Goal: Book appointment/travel/reservation

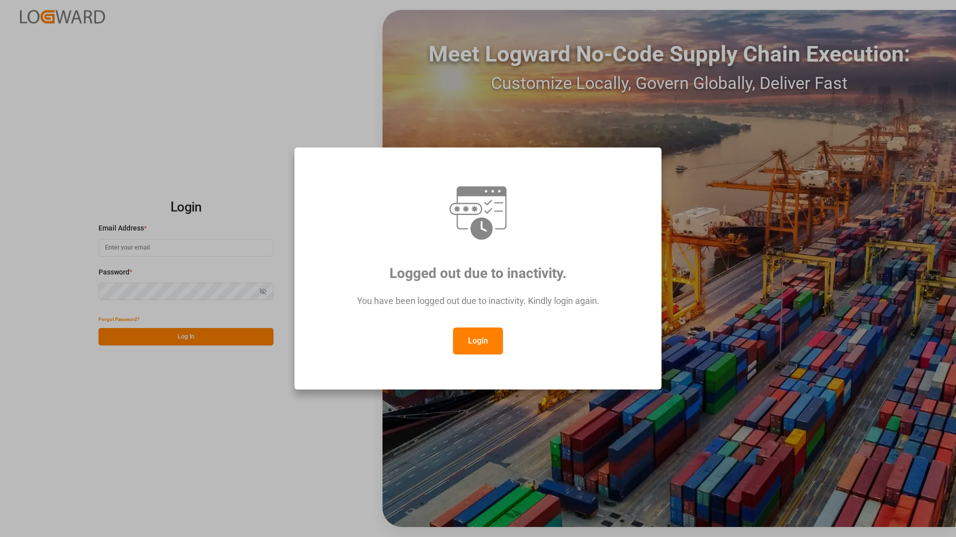
click at [475, 346] on button "Login" at bounding box center [478, 340] width 50 height 27
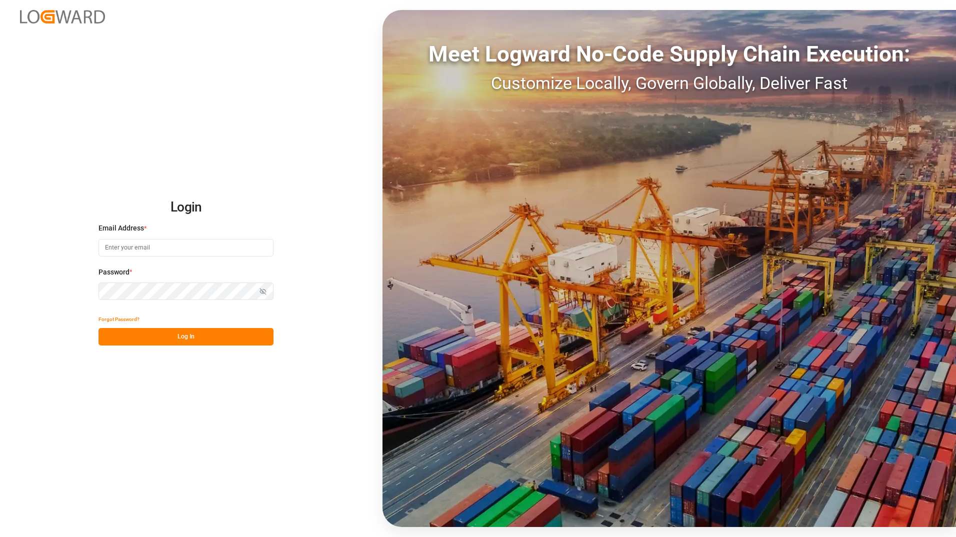
click at [118, 251] on input at bounding box center [185, 247] width 175 height 17
type input "[PERSON_NAME][EMAIL_ADDRESS][DOMAIN_NAME]"
click at [227, 337] on button "Log In" at bounding box center [185, 336] width 175 height 17
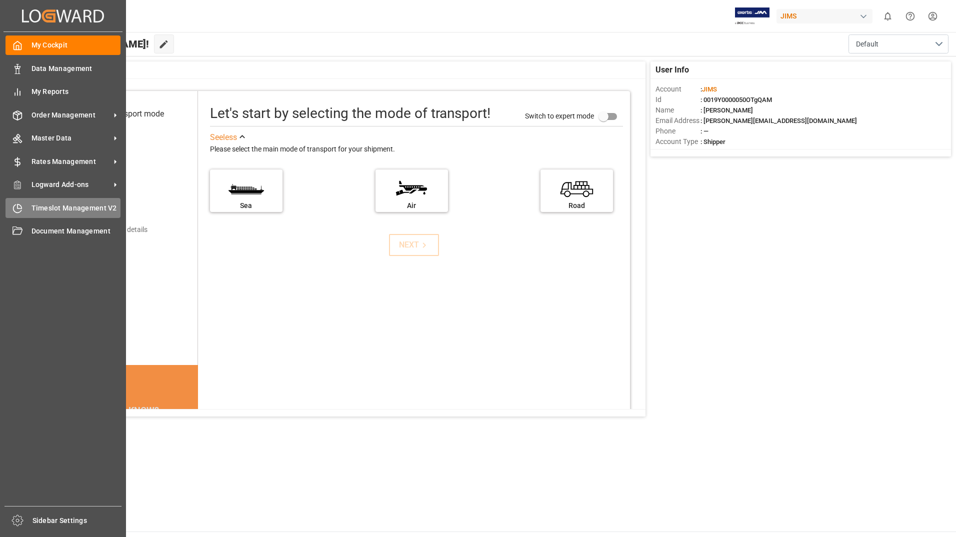
click at [57, 208] on span "Timeslot Management V2" at bounding box center [75, 208] width 89 height 10
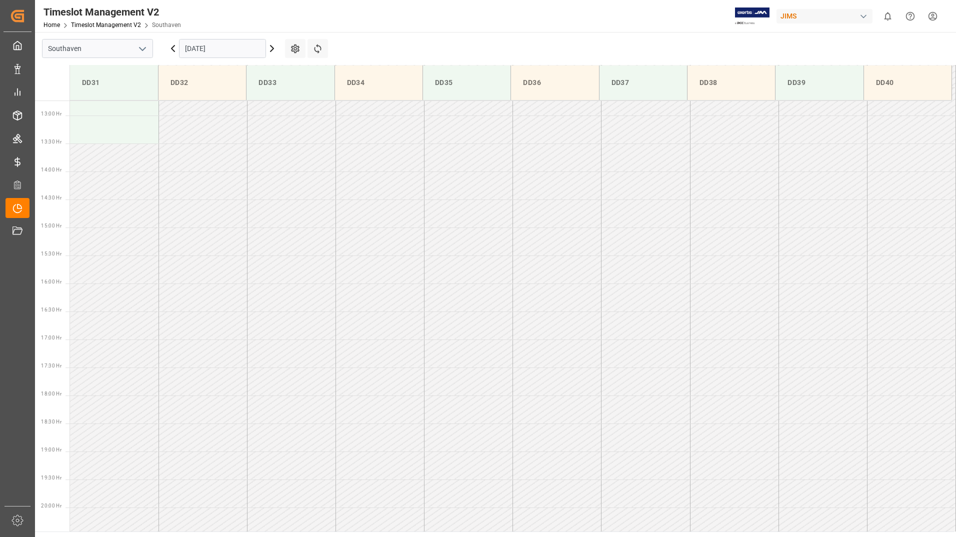
scroll to position [721, 0]
click at [273, 49] on icon at bounding box center [271, 48] width 3 height 6
click at [272, 50] on icon at bounding box center [271, 48] width 3 height 6
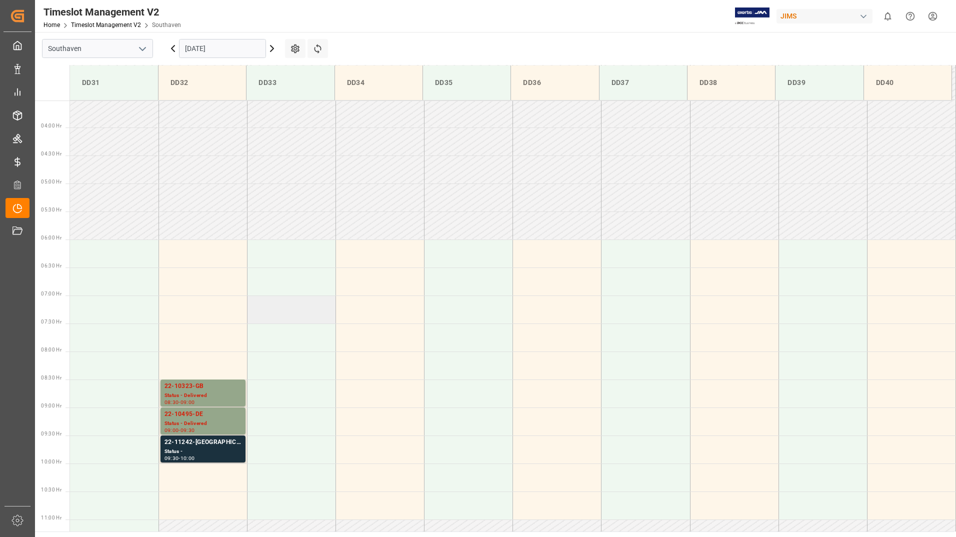
scroll to position [221, 0]
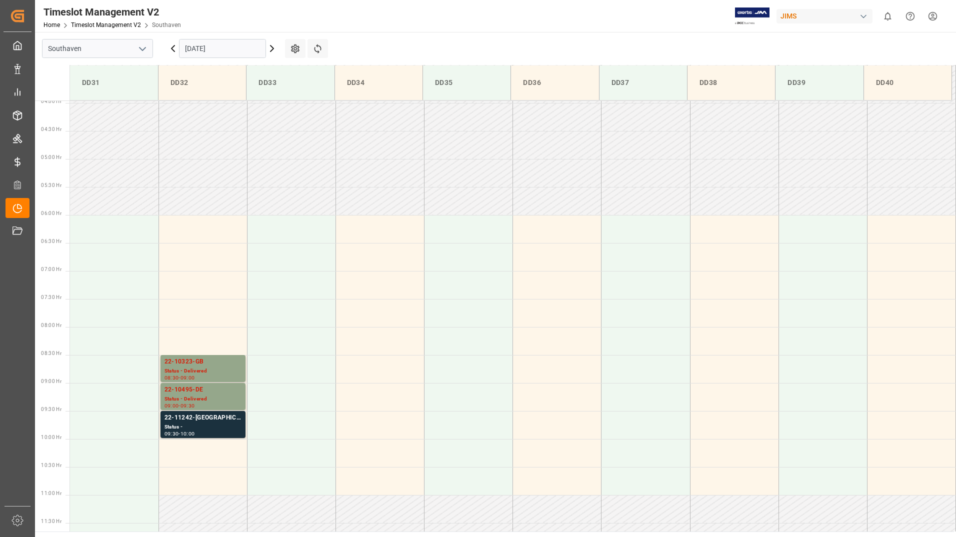
click at [272, 50] on icon at bounding box center [271, 48] width 3 height 6
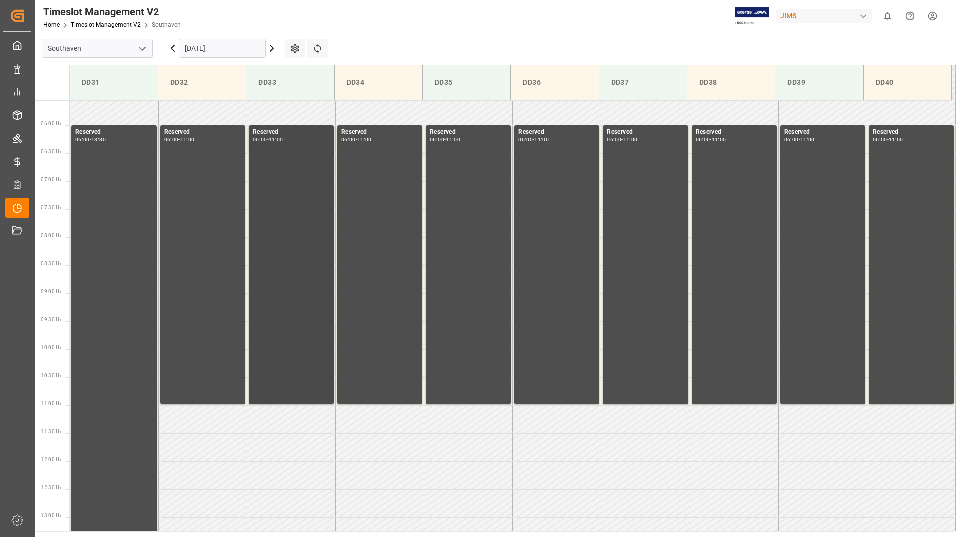
scroll to position [321, 0]
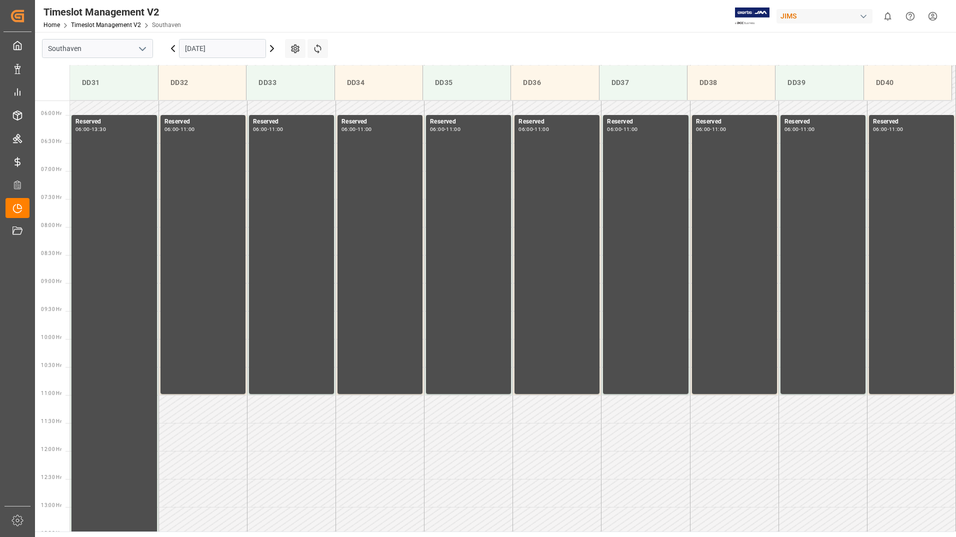
click at [271, 49] on icon at bounding box center [272, 48] width 12 height 12
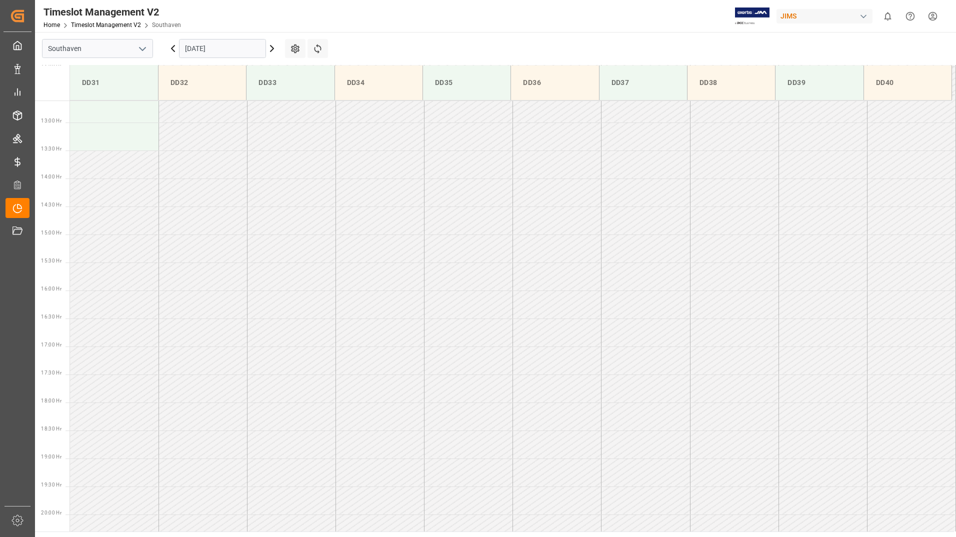
scroll to position [721, 0]
click at [271, 48] on icon at bounding box center [272, 48] width 12 height 12
click at [273, 47] on icon at bounding box center [271, 48] width 3 height 6
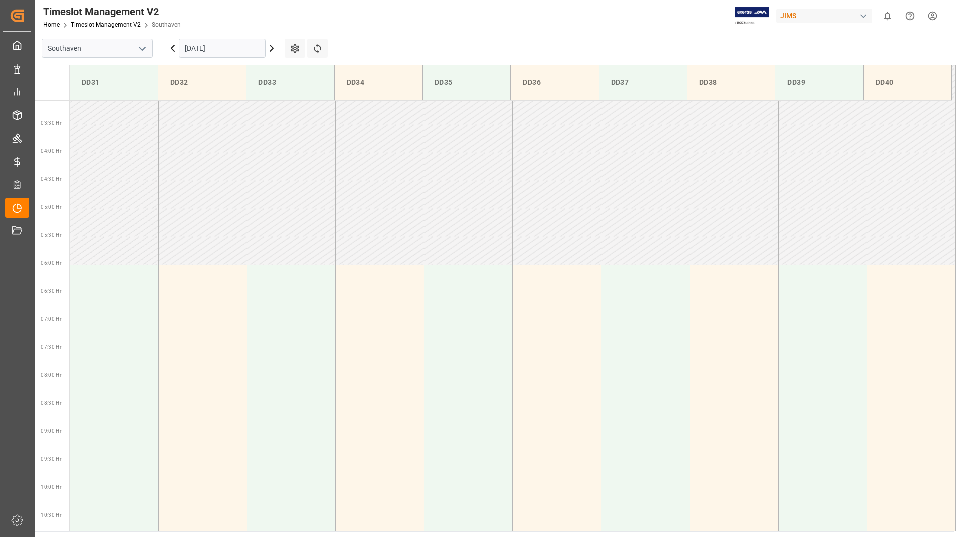
scroll to position [0, 0]
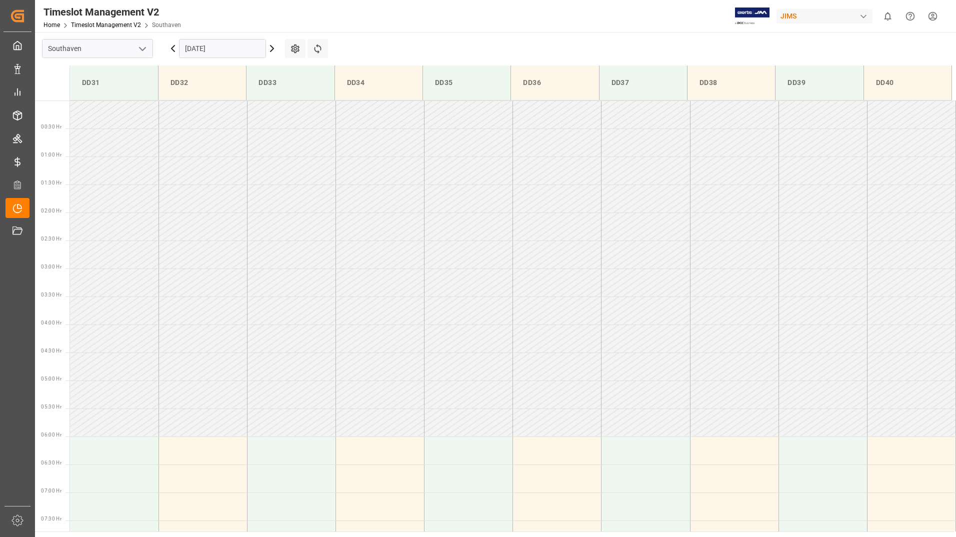
click at [271, 49] on icon at bounding box center [272, 48] width 12 height 12
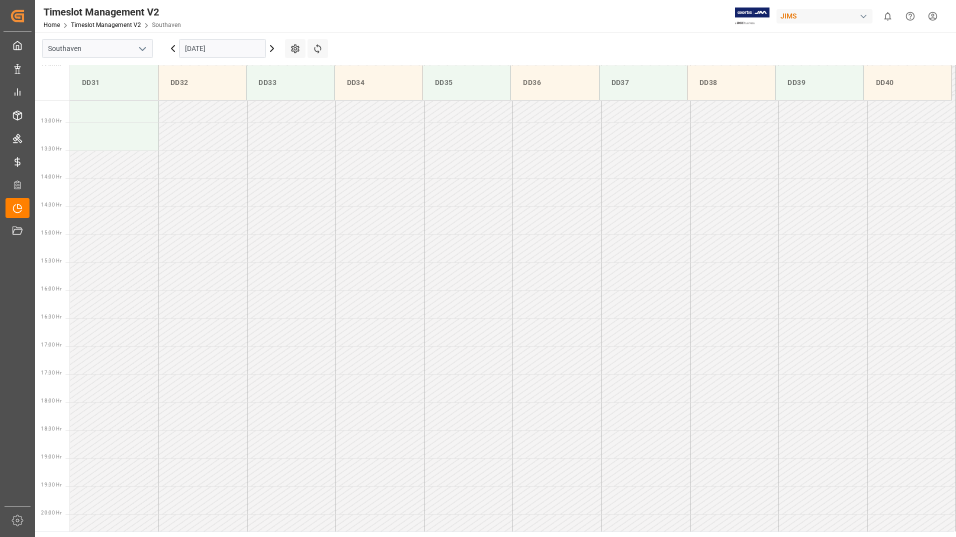
scroll to position [721, 0]
click at [272, 48] on icon at bounding box center [272, 48] width 12 height 12
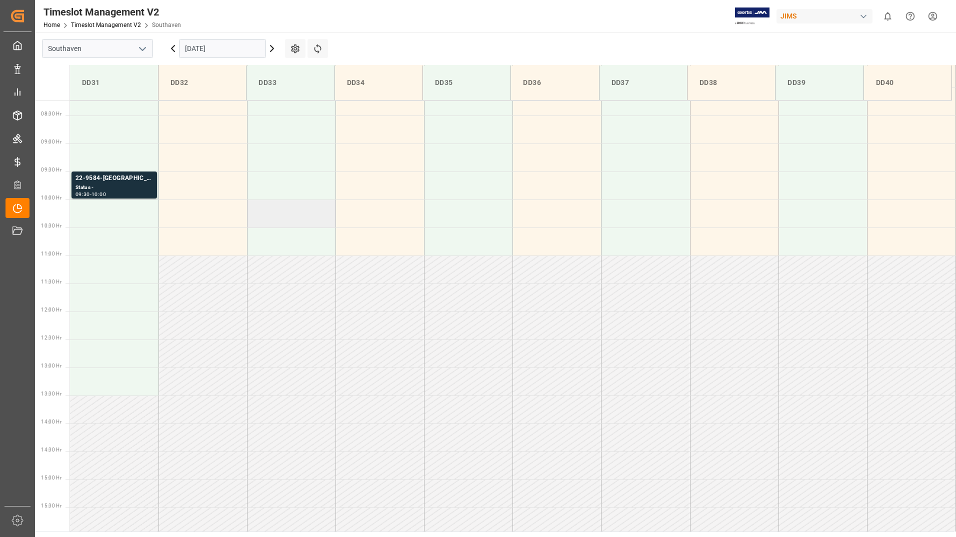
scroll to position [421, 0]
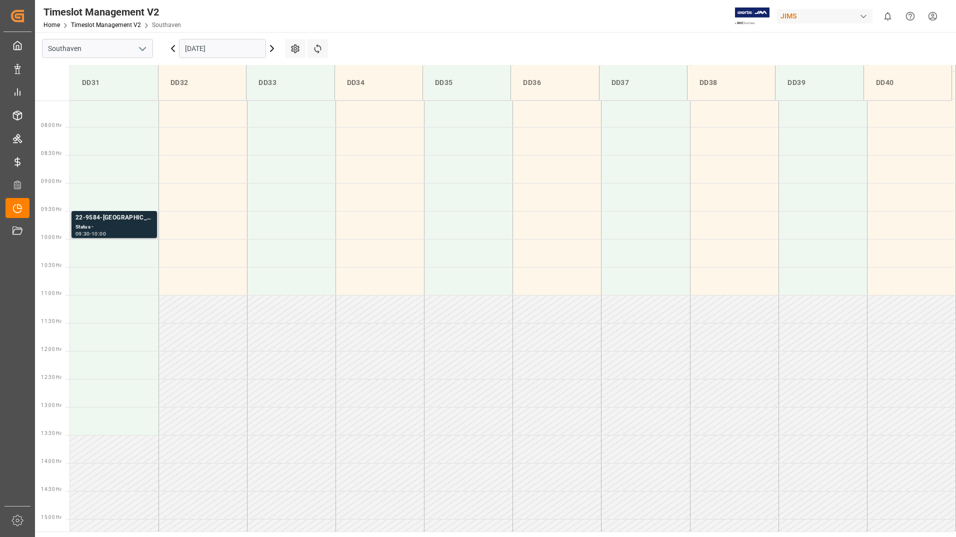
click at [137, 225] on div "Status -" at bounding box center [113, 227] width 77 height 8
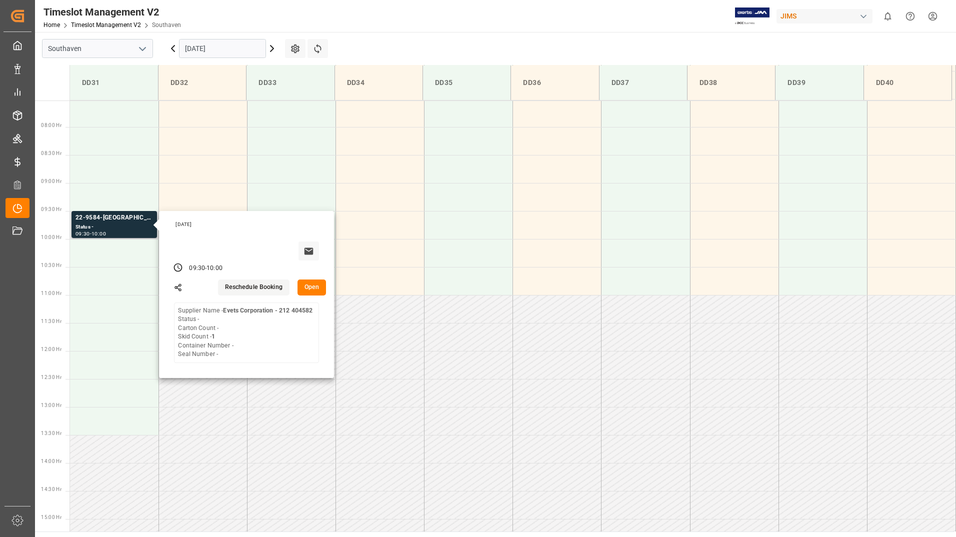
click at [313, 288] on button "Open" at bounding box center [311, 287] width 29 height 16
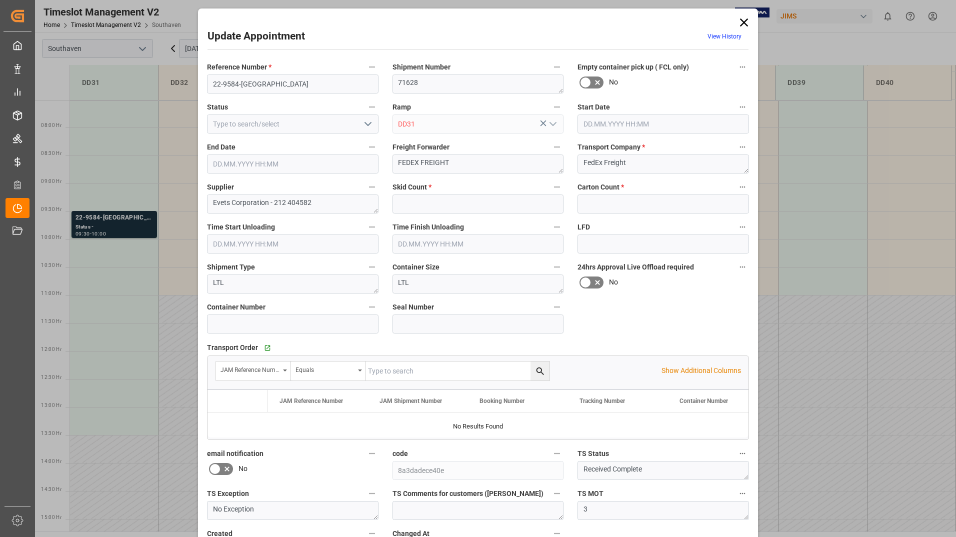
type input "1"
type input "0"
type input "[DATE] 09:30"
type input "[DATE] 10:00"
type input "[DATE] 18:05"
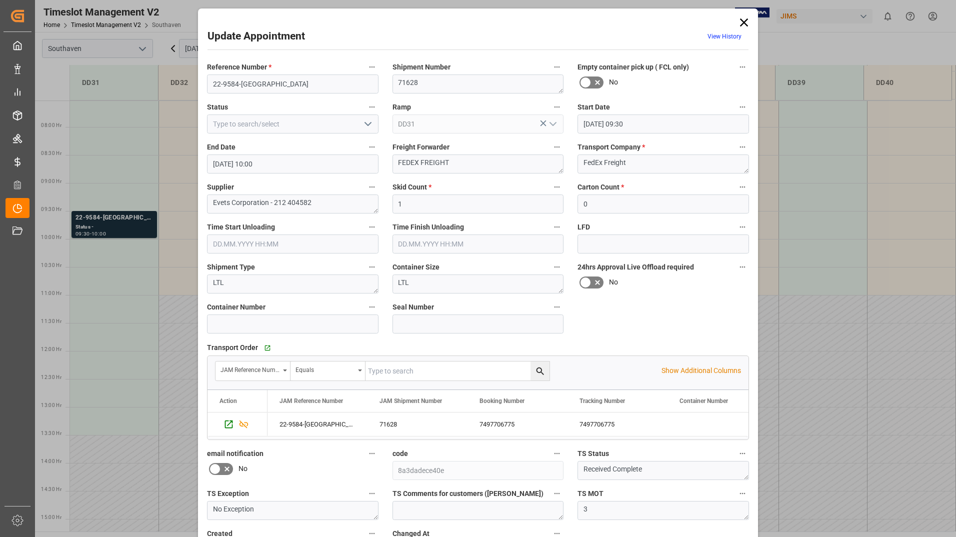
click at [744, 21] on icon at bounding box center [744, 22] width 14 height 14
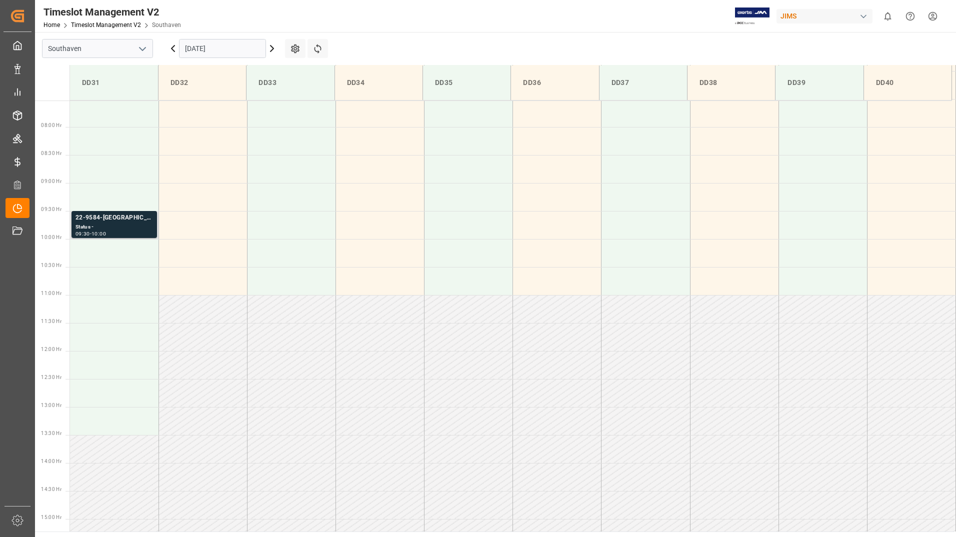
click at [133, 227] on div "Status -" at bounding box center [113, 227] width 77 height 8
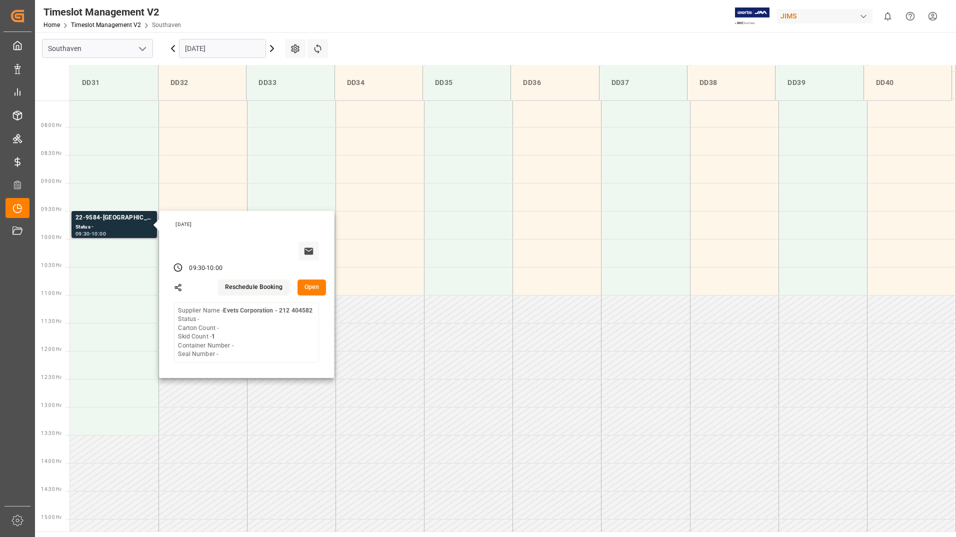
click at [313, 292] on button "Open" at bounding box center [311, 287] width 29 height 16
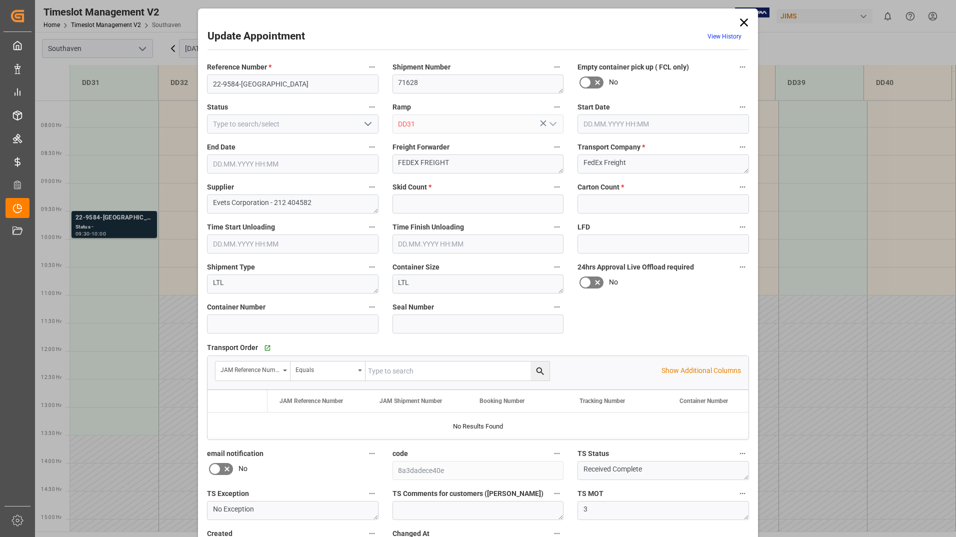
type input "1"
type input "0"
type input "[DATE] 09:30"
type input "[DATE] 10:00"
type input "[DATE] 18:05"
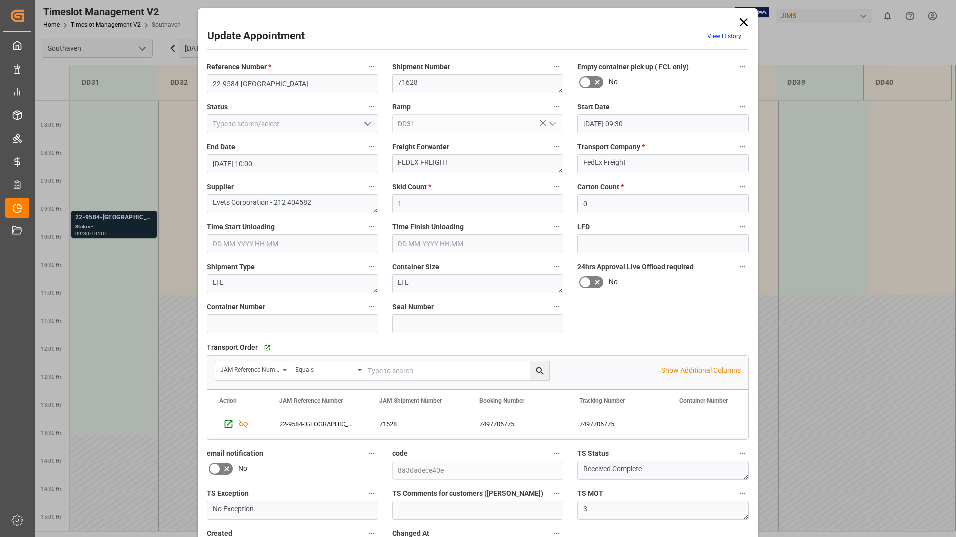
drag, startPoint x: 741, startPoint y: 22, endPoint x: 735, endPoint y: 31, distance: 10.5
click at [741, 22] on icon at bounding box center [744, 22] width 14 height 14
